Goal: Task Accomplishment & Management: Use online tool/utility

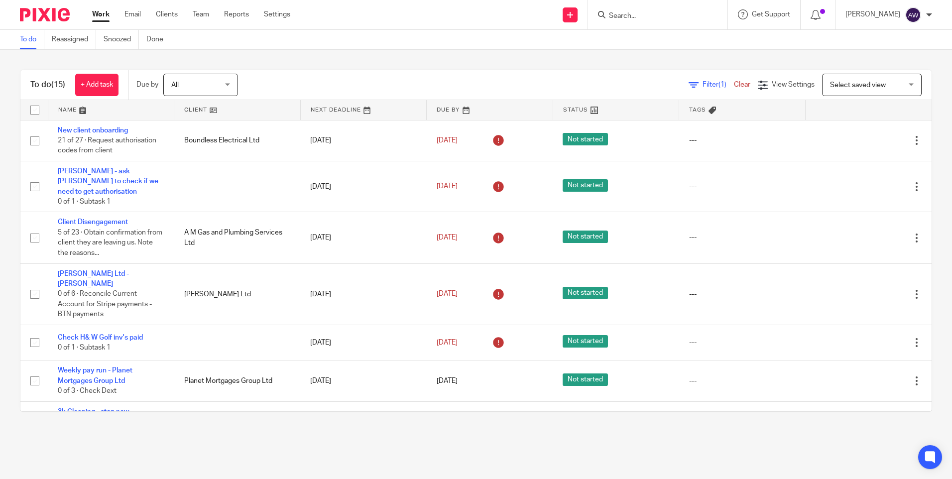
click at [627, 16] on input "Search" at bounding box center [653, 16] width 90 height 9
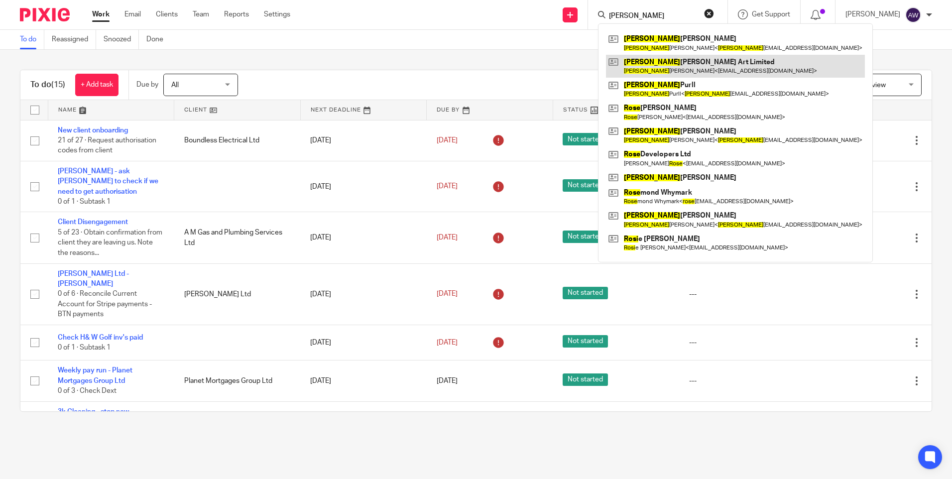
type input "ross"
click at [693, 66] on link at bounding box center [735, 66] width 259 height 23
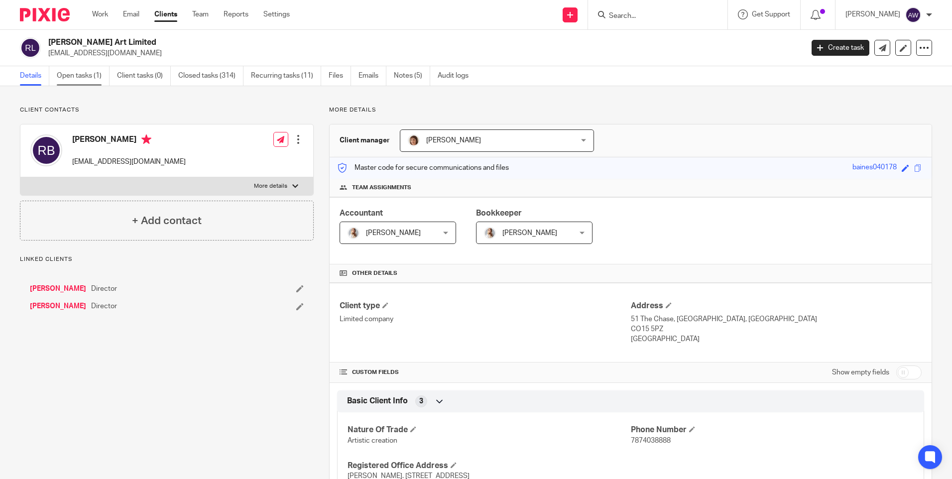
click at [81, 79] on link "Open tasks (1)" at bounding box center [83, 75] width 53 height 19
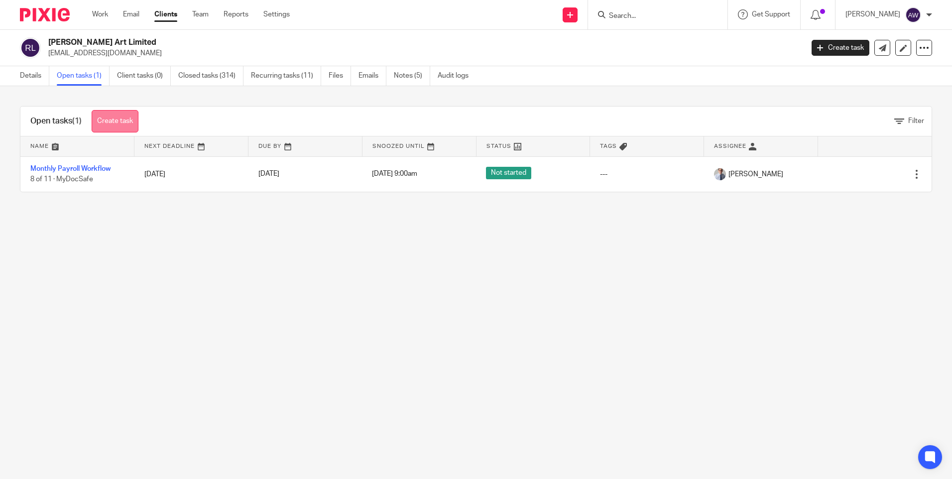
click at [108, 125] on link "Create task" at bounding box center [115, 121] width 47 height 22
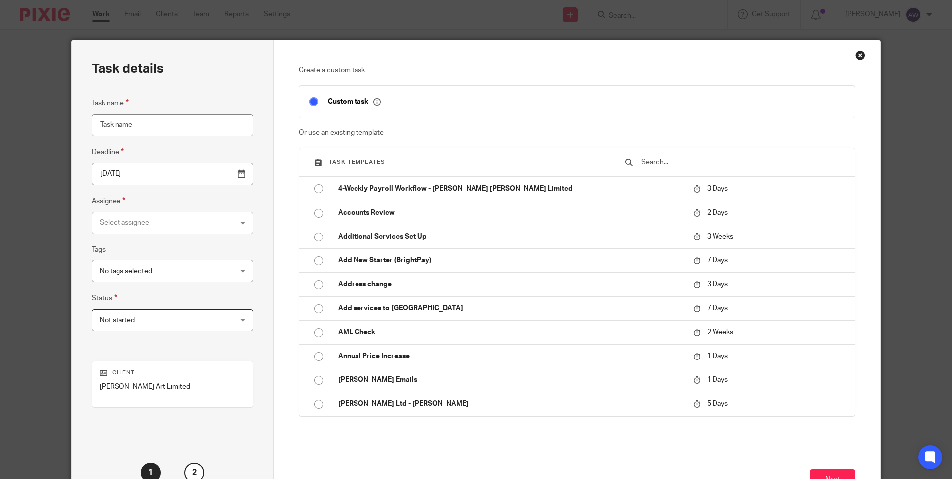
click at [114, 125] on input "Task name" at bounding box center [173, 125] width 162 height 22
type input "r"
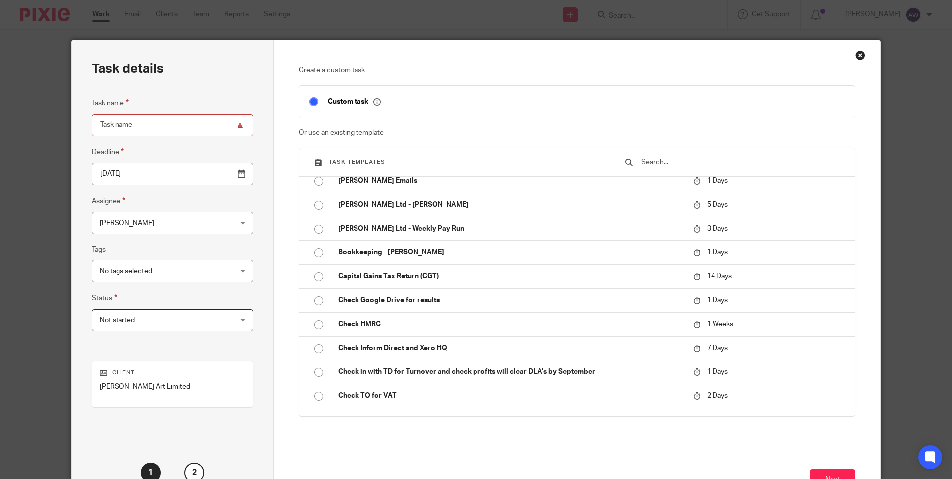
scroll to position [448, 0]
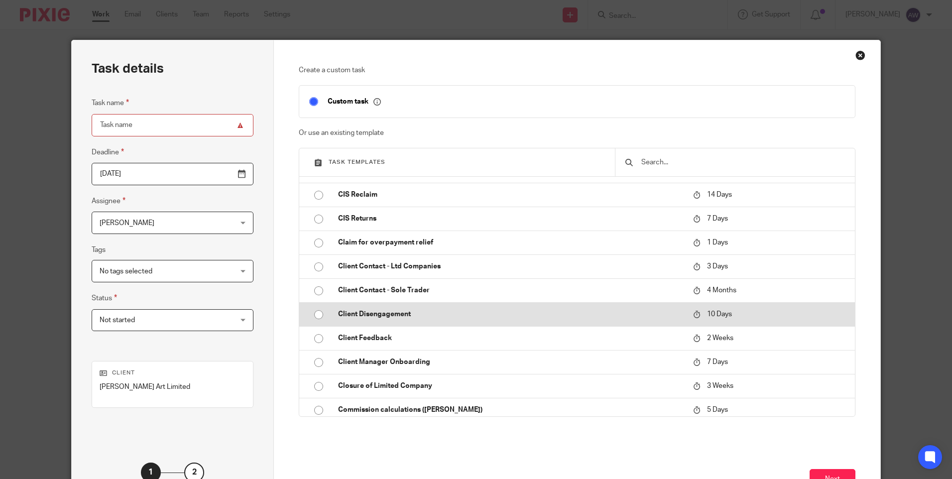
click at [313, 315] on input "radio" at bounding box center [318, 314] width 19 height 19
type input "2025-08-31"
type input "Client Disengagement"
checkbox input "false"
radio input "false"
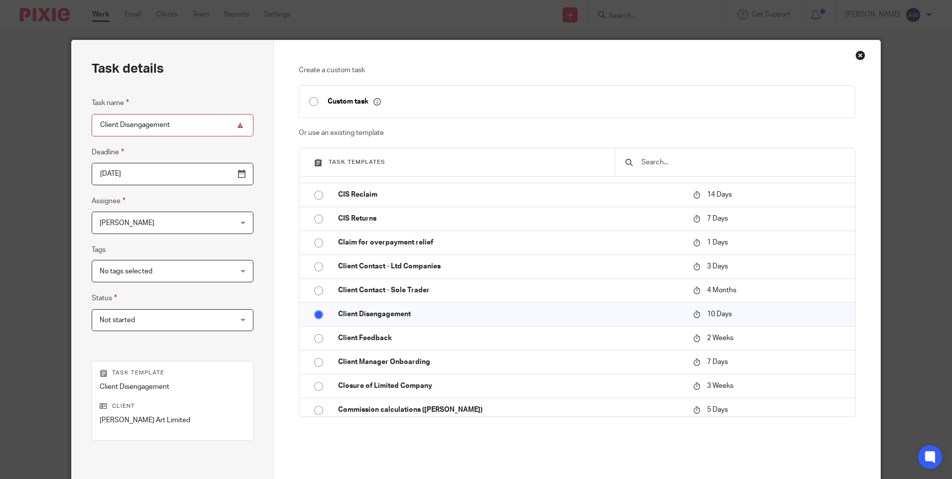
click at [215, 225] on div "Alison Woodcraft Alison Woodcraft" at bounding box center [173, 223] width 162 height 22
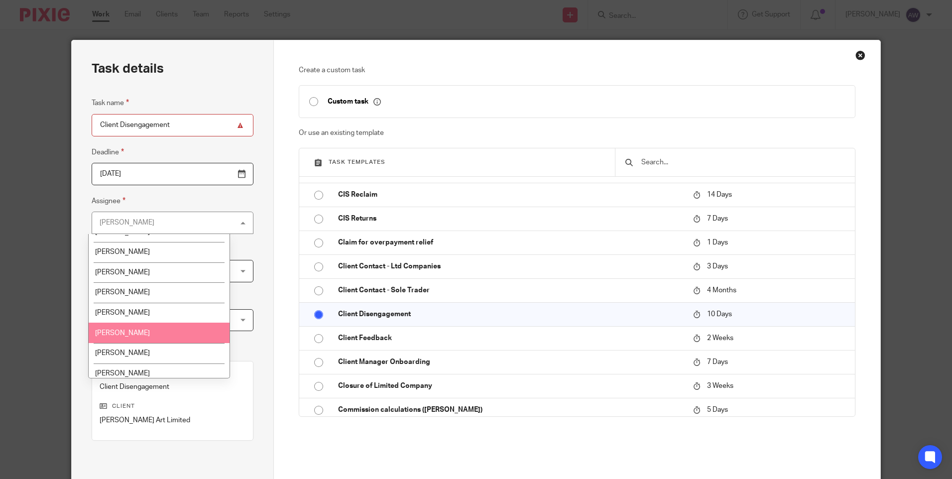
scroll to position [149, 0]
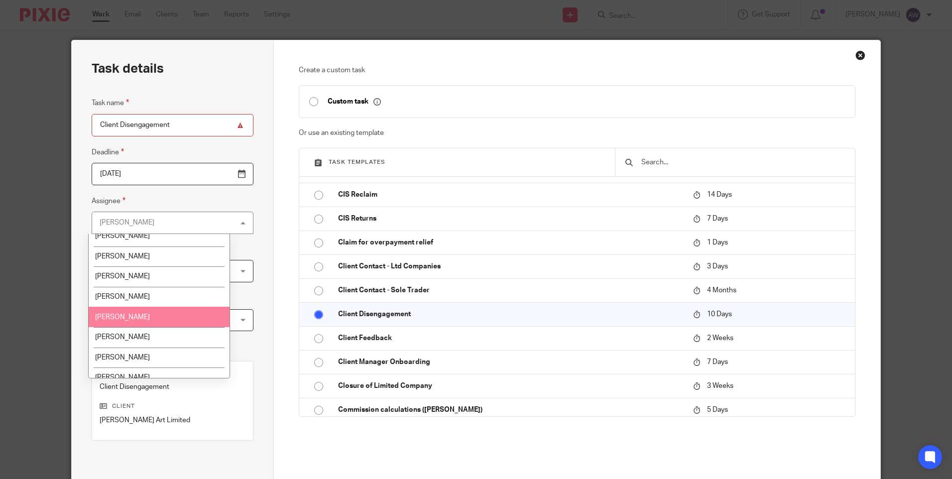
click at [132, 316] on li "[PERSON_NAME]" at bounding box center [159, 317] width 141 height 20
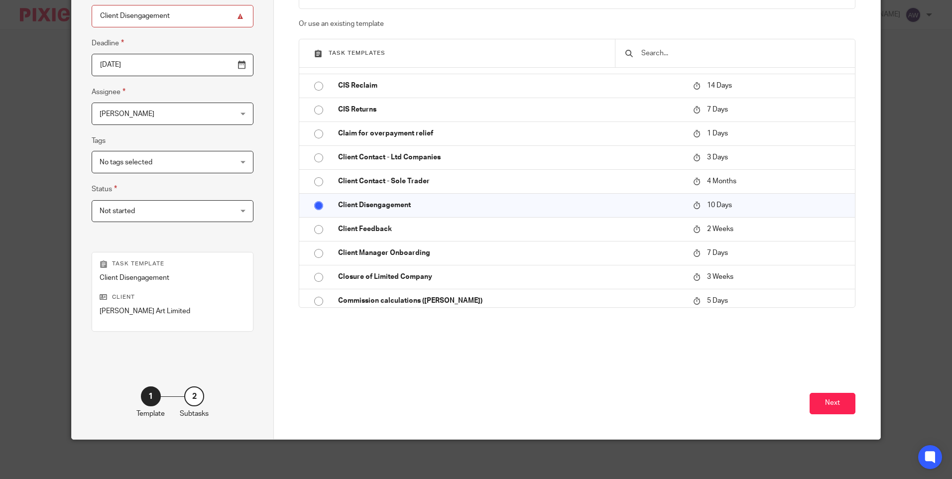
scroll to position [110, 0]
click at [827, 401] on button "Next" at bounding box center [832, 402] width 46 height 21
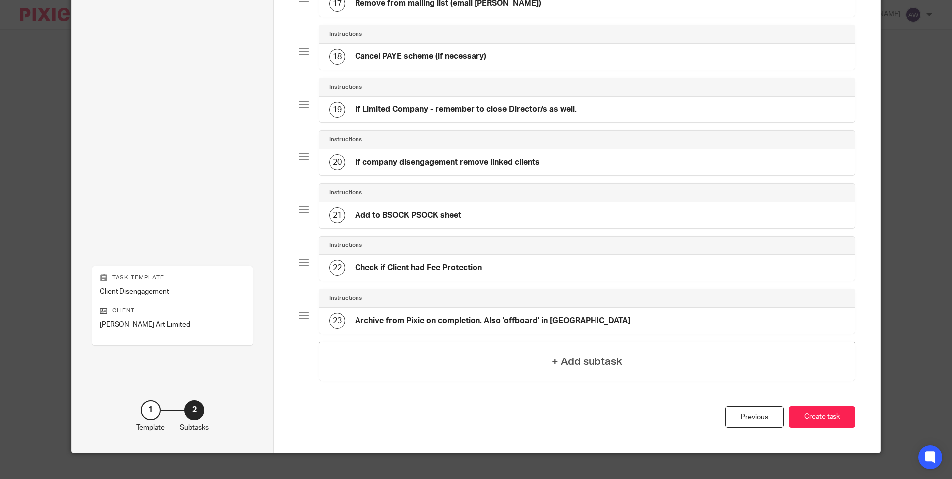
scroll to position [978, 0]
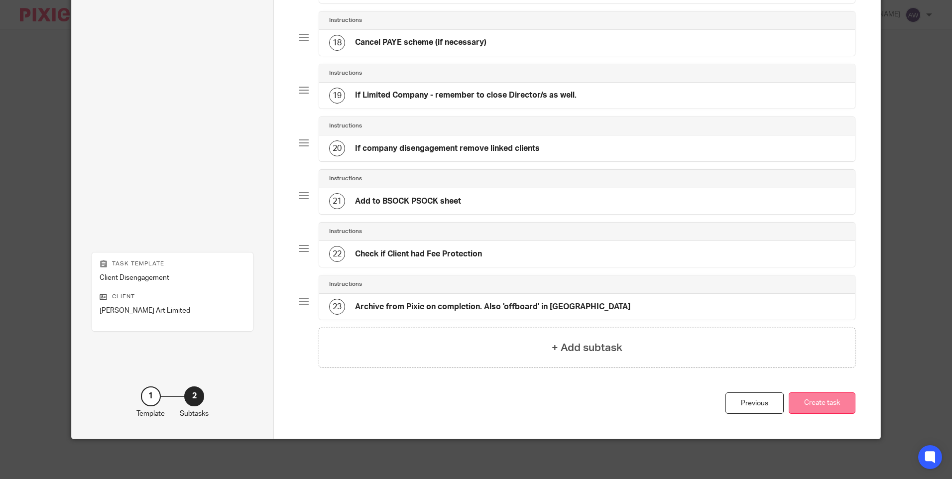
click at [826, 402] on button "Create task" at bounding box center [821, 402] width 67 height 21
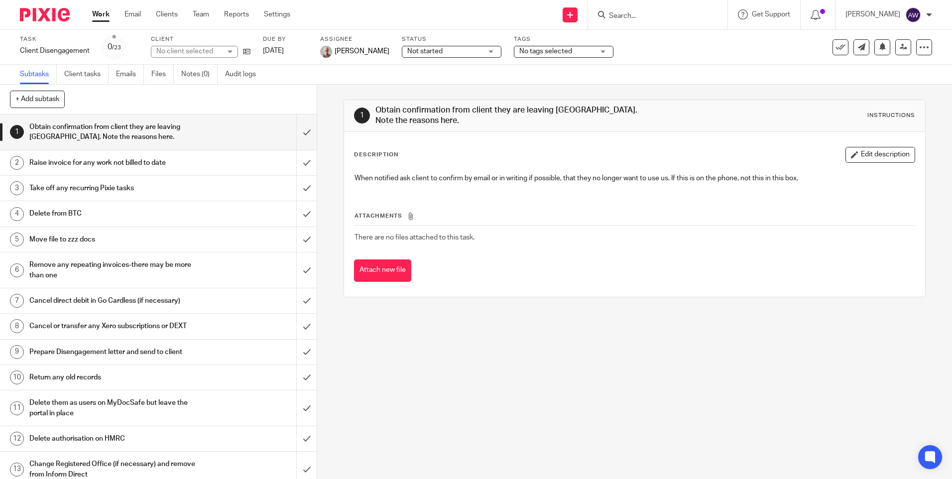
click at [106, 16] on link "Work" at bounding box center [100, 14] width 17 height 10
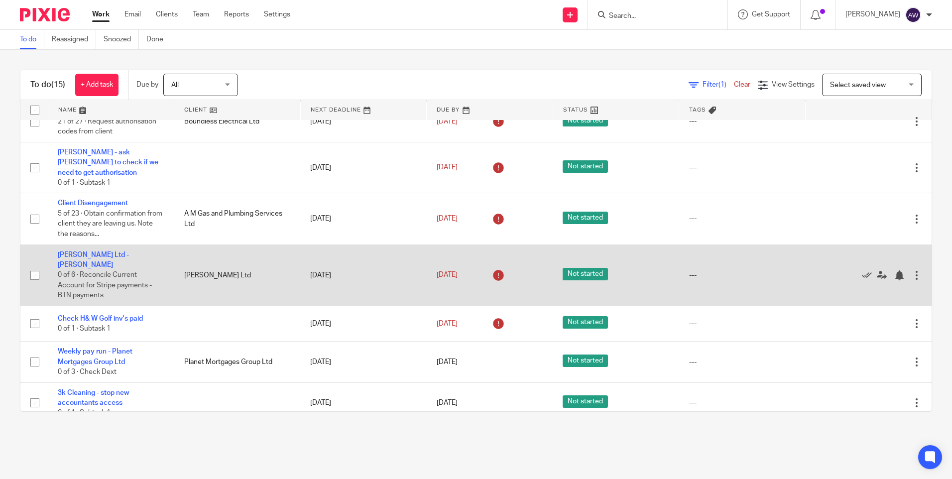
scroll to position [50, 0]
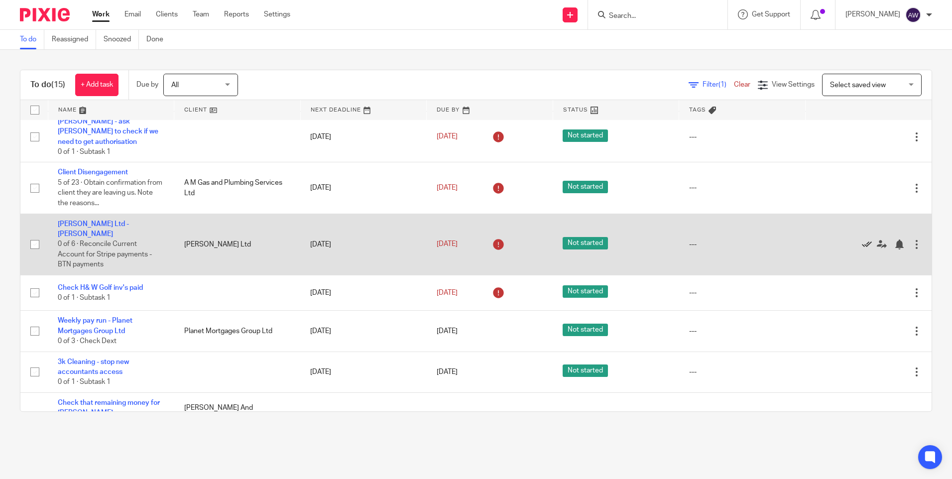
click at [862, 239] on icon at bounding box center [867, 244] width 10 height 10
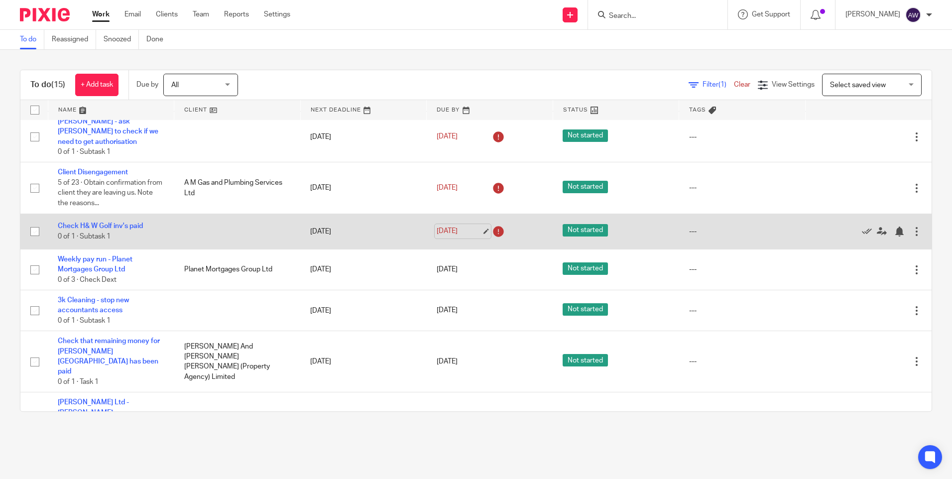
click at [474, 233] on link "[DATE]" at bounding box center [459, 231] width 45 height 10
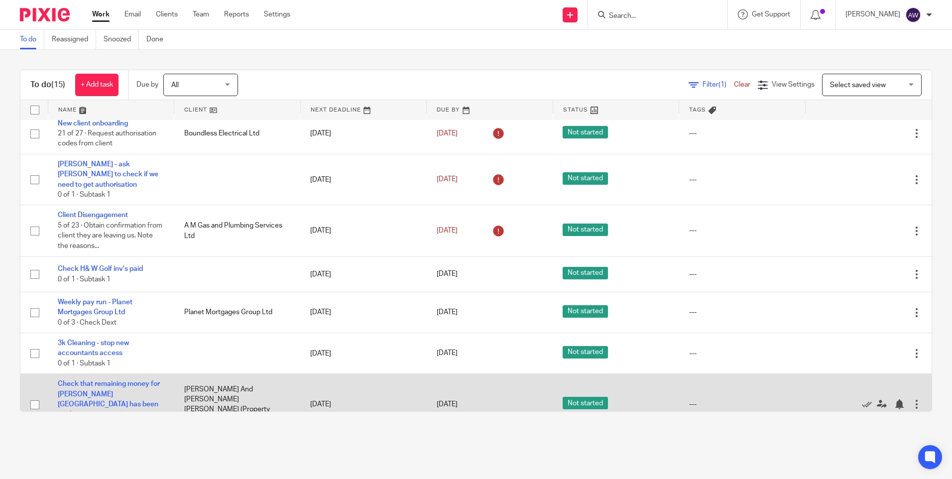
scroll to position [0, 0]
